Goal: Information Seeking & Learning: Check status

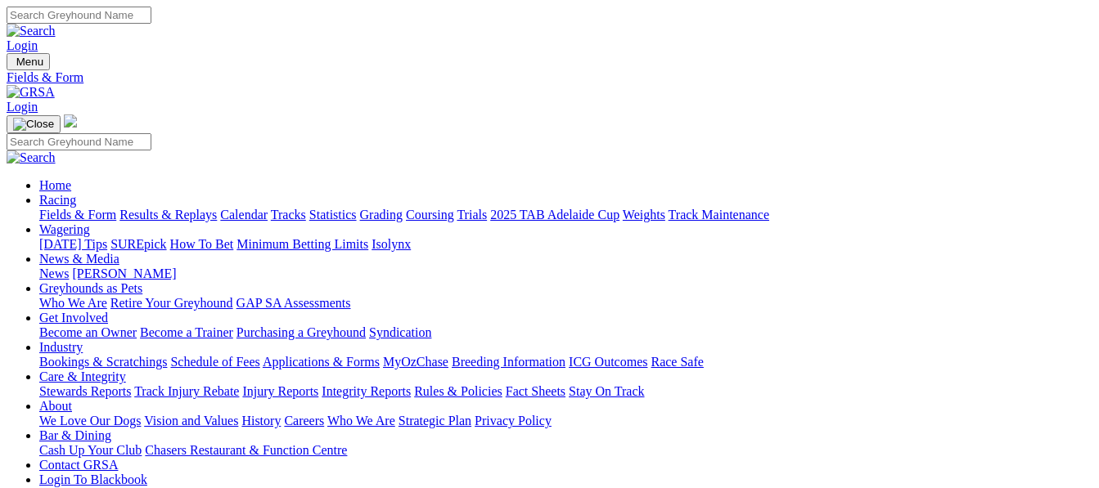
click at [216, 208] on link "Results & Replays" at bounding box center [167, 215] width 97 height 14
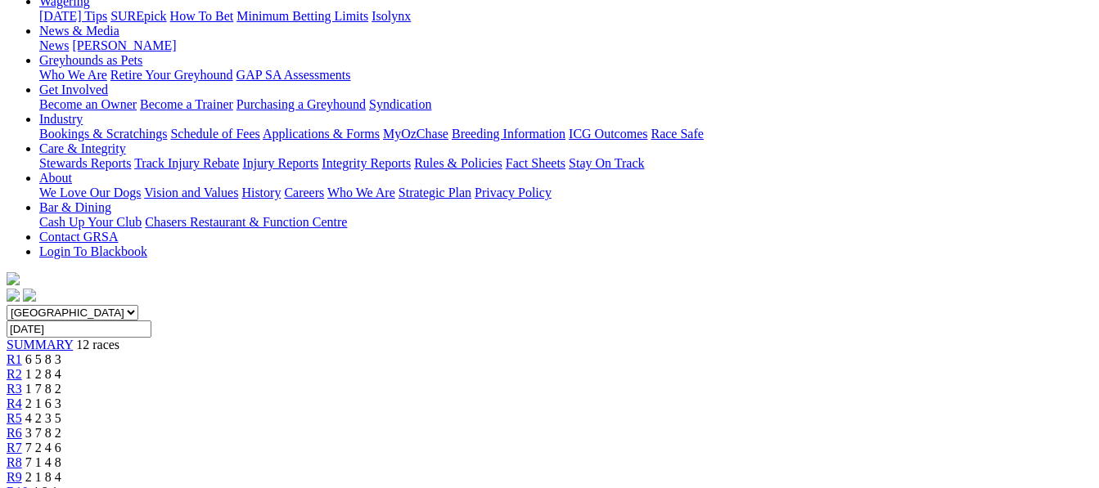
scroll to position [239, 0]
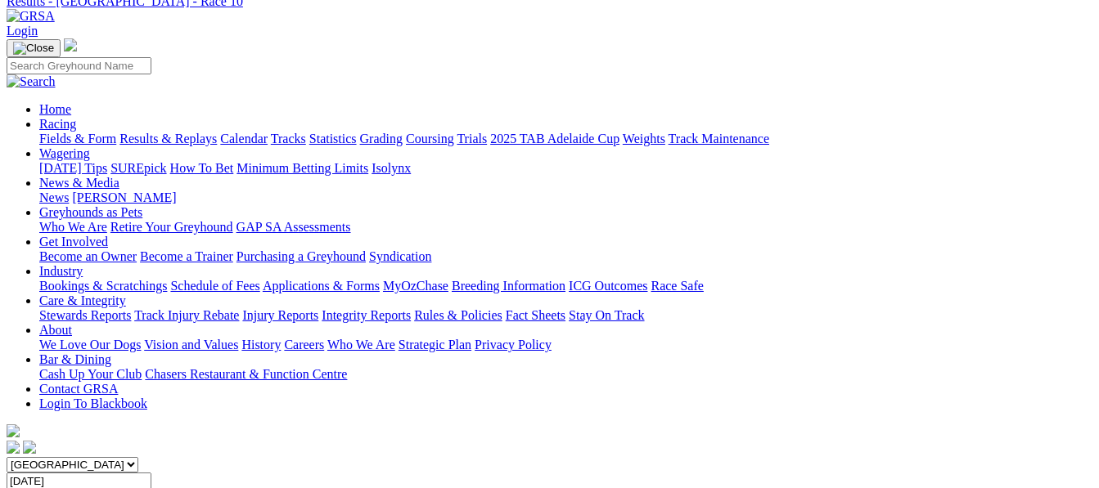
scroll to position [11, 0]
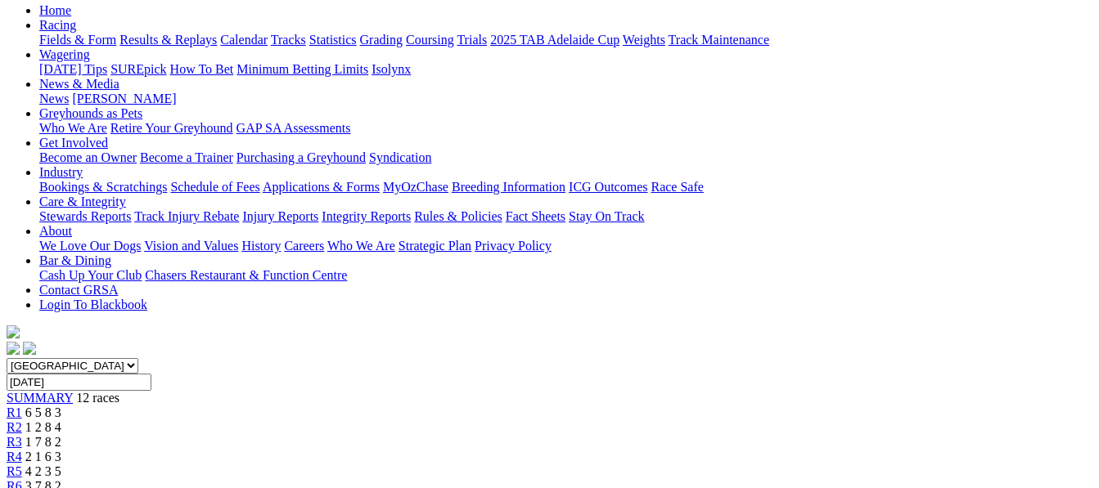
scroll to position [317, 0]
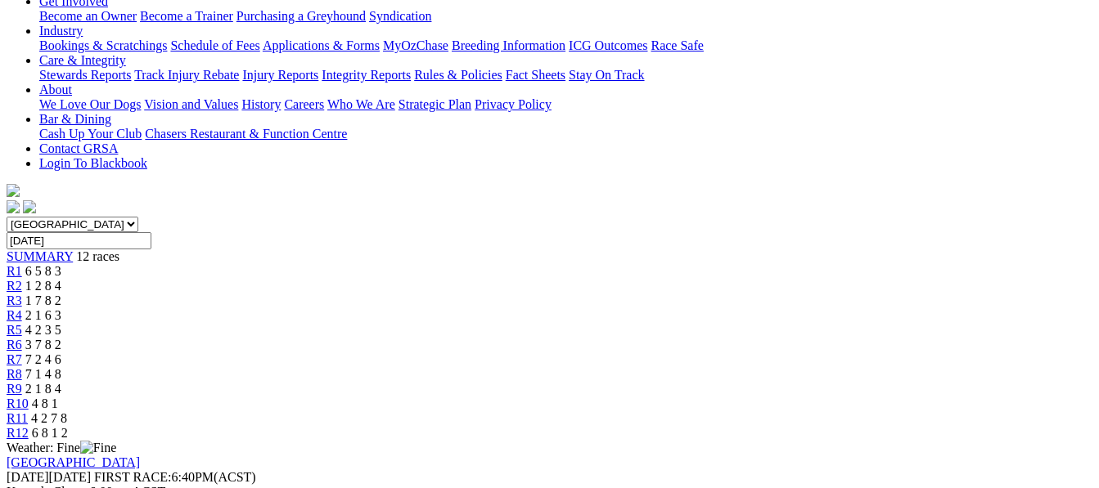
click at [255, 470] on div "Thursday 14 Aug 2025 FIRST RACE: 6:40PM(ACST)" at bounding box center [550, 477] width 1086 height 15
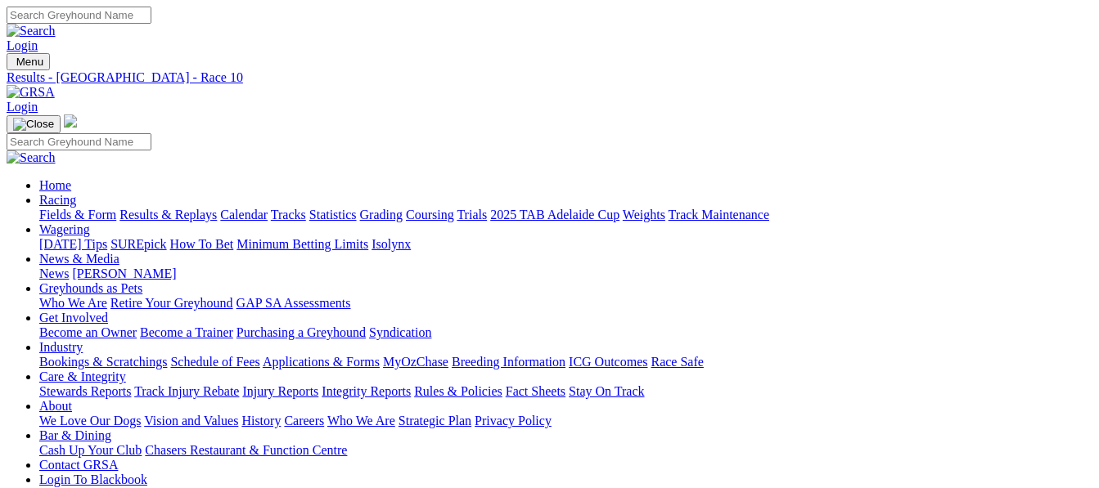
scroll to position [11, 0]
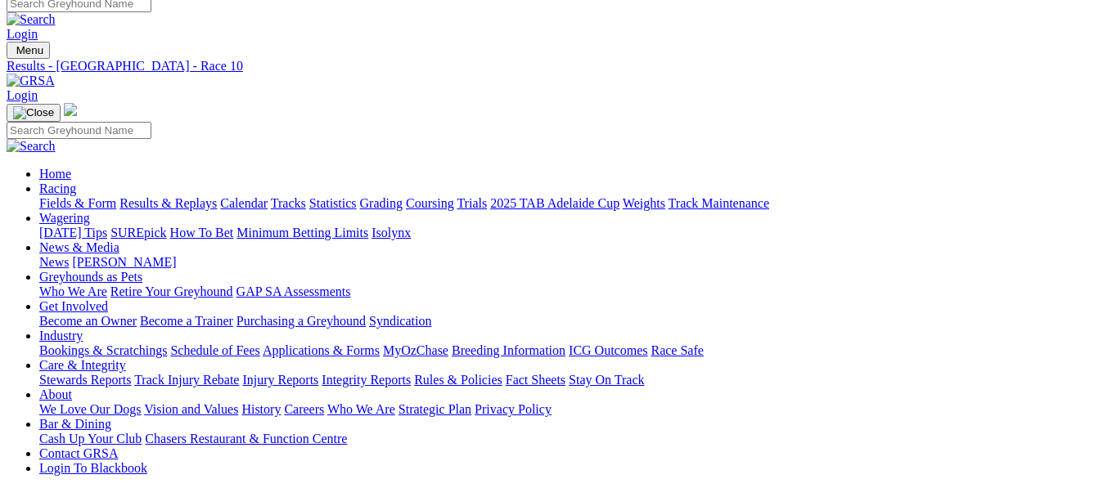
click at [75, 196] on link "Fields & Form" at bounding box center [77, 203] width 77 height 14
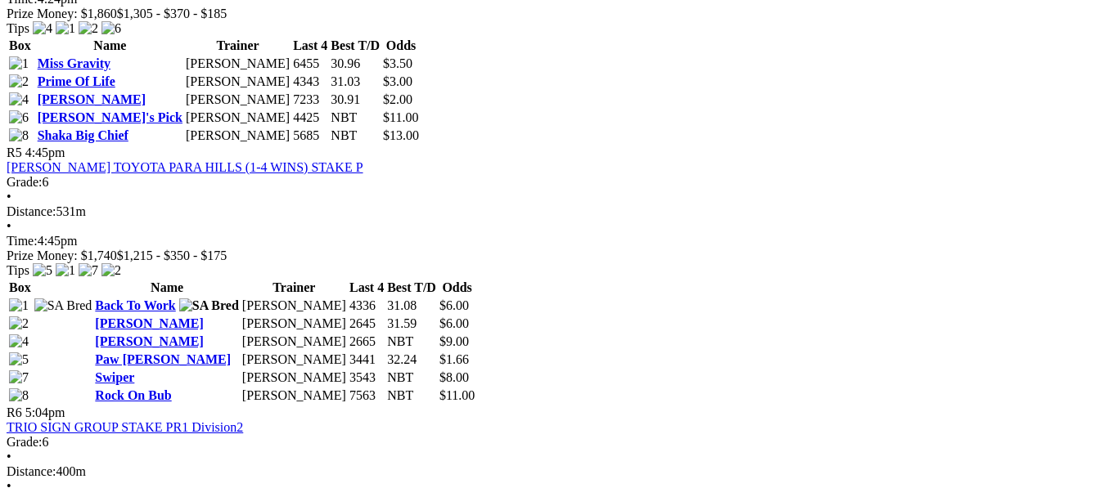
scroll to position [1698, 0]
